Goal: Ask a question

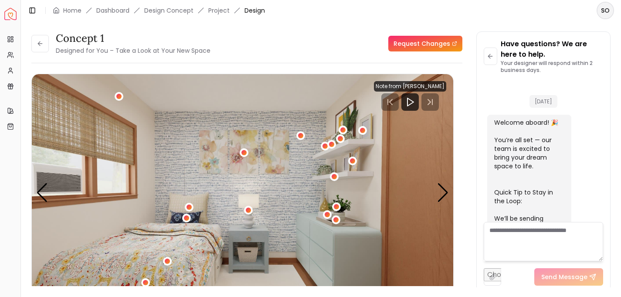
scroll to position [1221, 0]
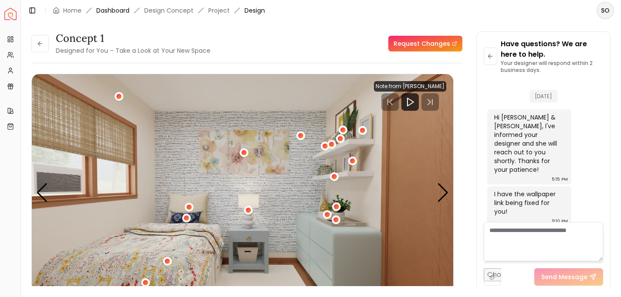
click at [115, 11] on link "Dashboard" at bounding box center [112, 10] width 33 height 9
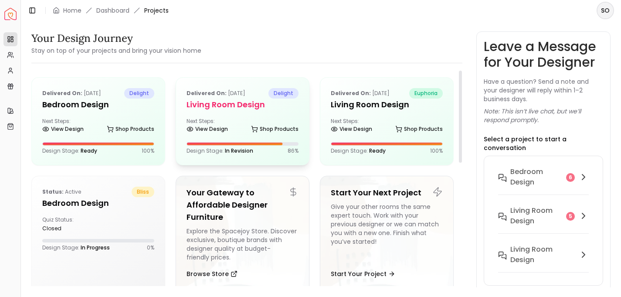
click at [223, 119] on div "Next Steps: View Design Shop Products" at bounding box center [243, 126] width 112 height 17
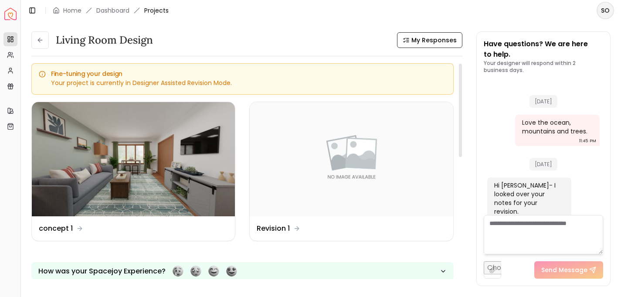
scroll to position [1286, 0]
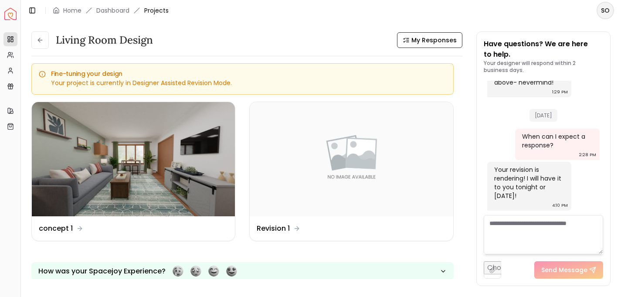
click at [528, 223] on textarea at bounding box center [543, 234] width 119 height 39
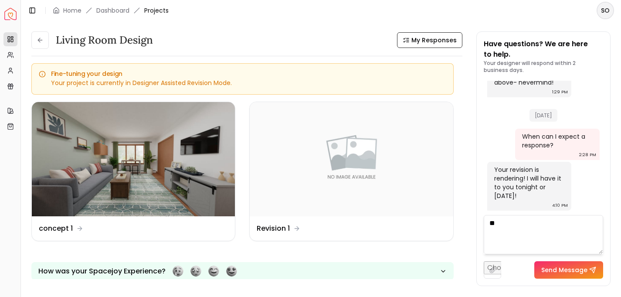
type textarea "*"
type textarea "**"
click at [582, 272] on button "Send Message" at bounding box center [568, 269] width 69 height 17
